Goal: Task Accomplishment & Management: Use online tool/utility

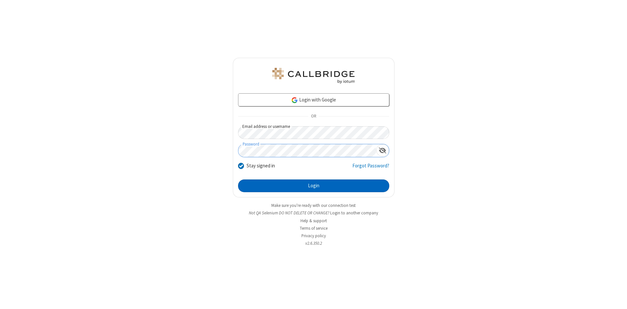
click at [313, 186] on button "Login" at bounding box center [313, 186] width 151 height 13
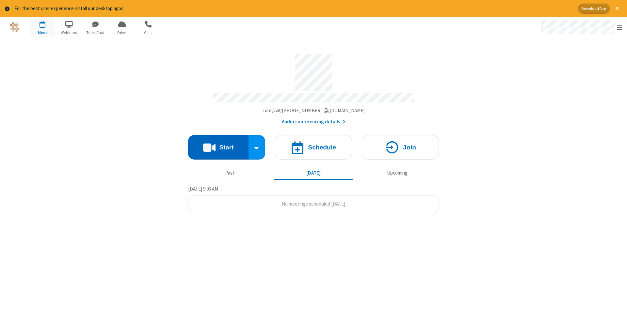
click at [218, 145] on button "Start" at bounding box center [218, 147] width 60 height 24
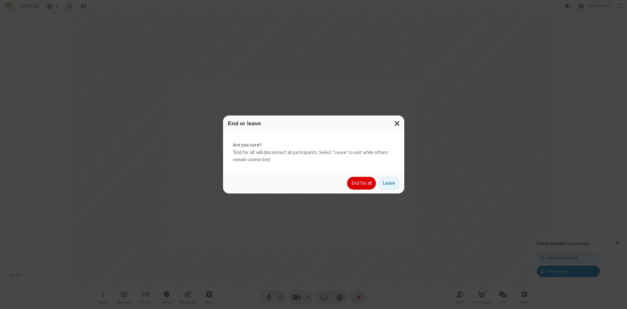
click at [362, 183] on button "End for all" at bounding box center [361, 183] width 29 height 13
